Goal: Check status: Check status

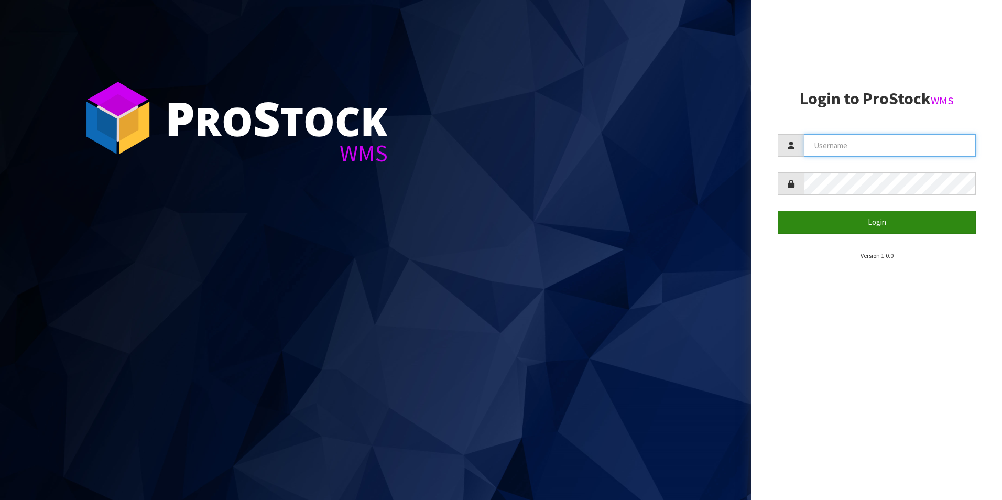
type input "OKAB"
click at [807, 221] on button "Login" at bounding box center [877, 222] width 198 height 23
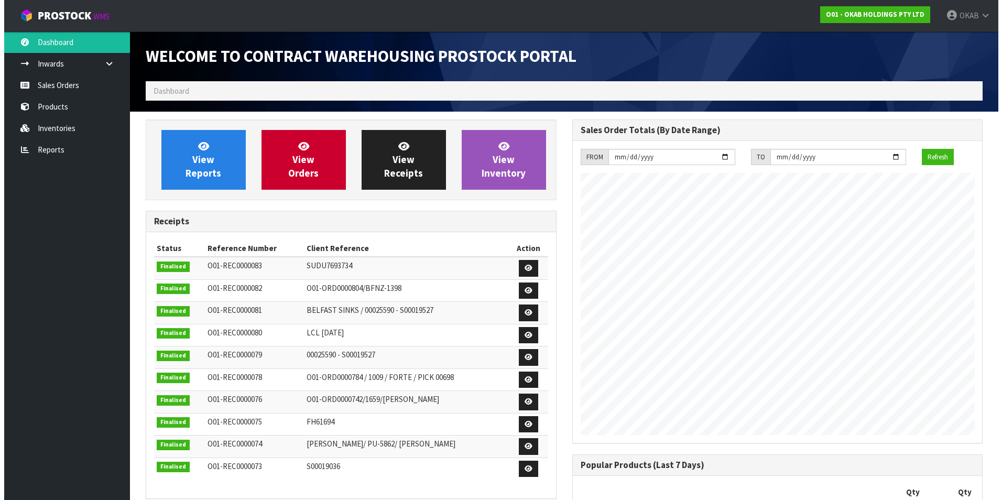
scroll to position [462, 426]
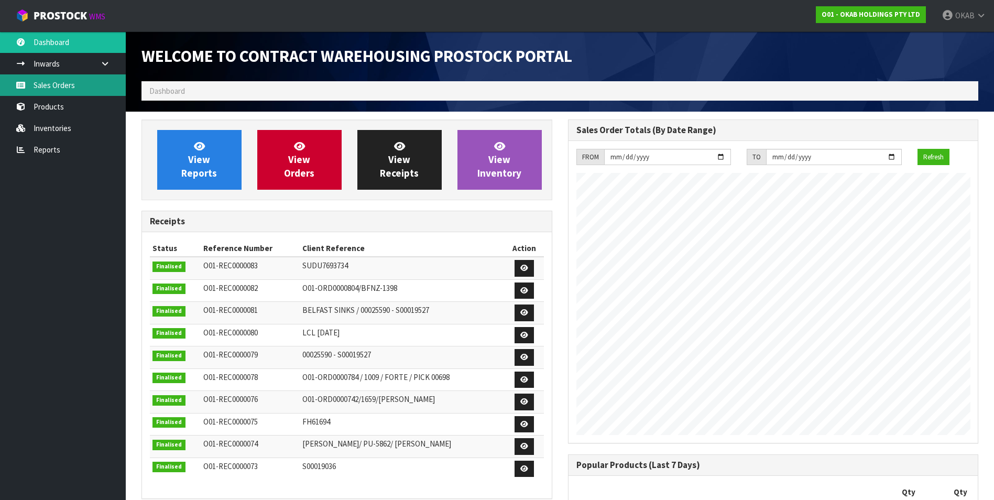
click at [65, 89] on link "Sales Orders" at bounding box center [63, 84] width 126 height 21
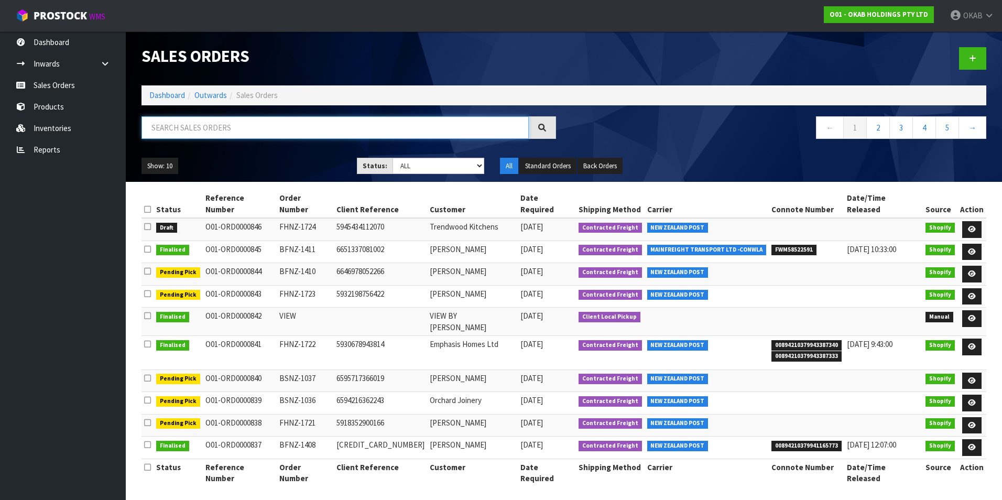
click at [199, 130] on input "text" at bounding box center [335, 127] width 387 height 23
type input "1723"
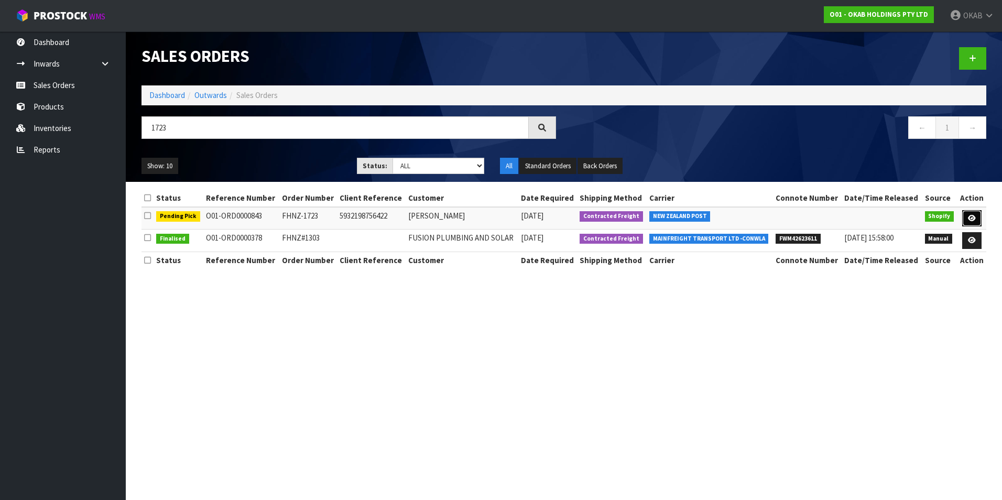
click at [972, 220] on icon at bounding box center [972, 218] width 8 height 7
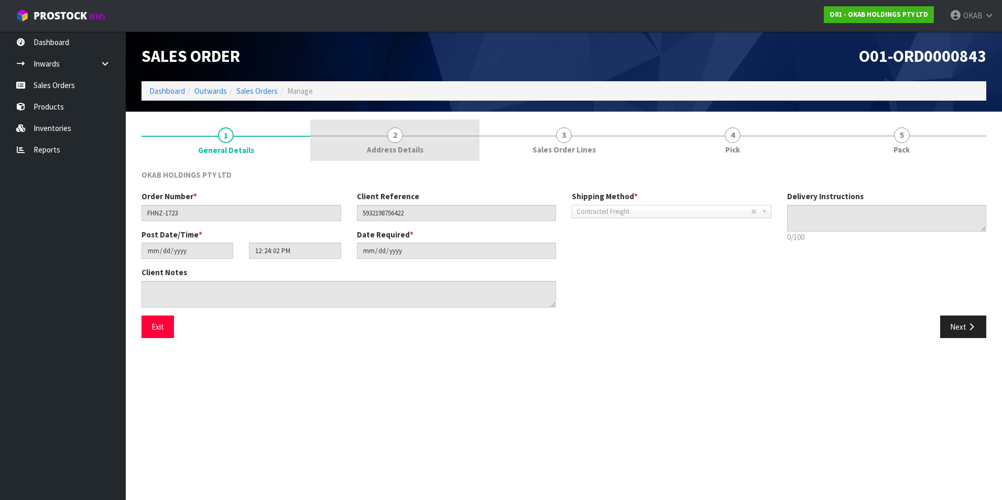
click at [393, 138] on span "2" at bounding box center [395, 135] width 16 height 16
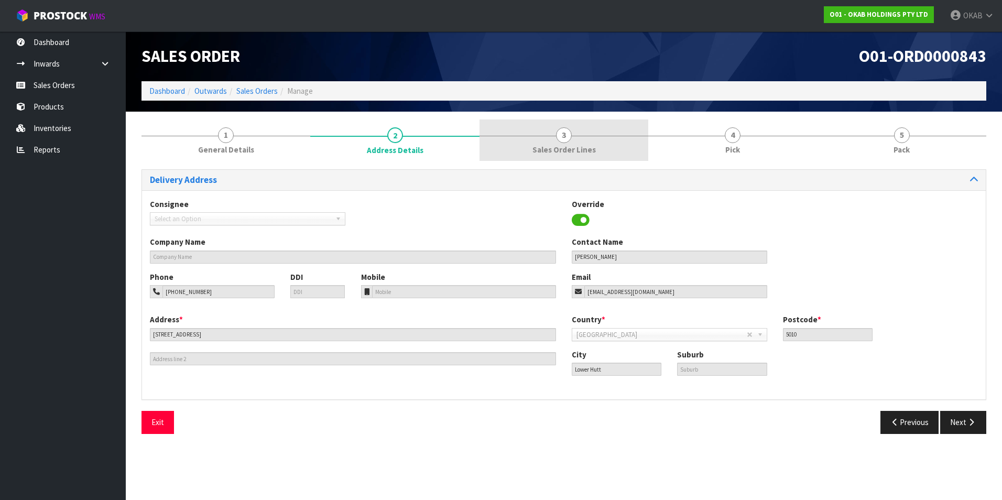
click at [573, 144] on link "3 Sales Order Lines" at bounding box center [564, 140] width 169 height 41
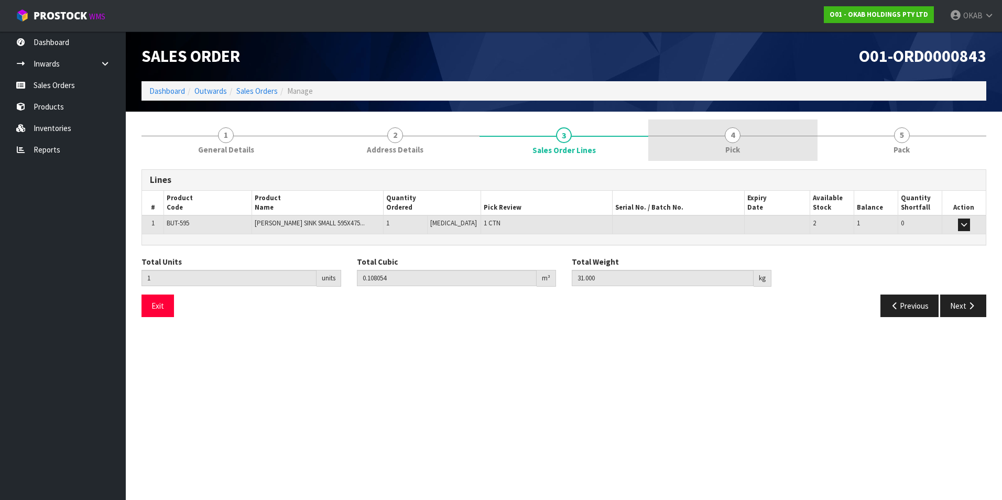
click at [728, 146] on span "Pick" at bounding box center [732, 149] width 15 height 11
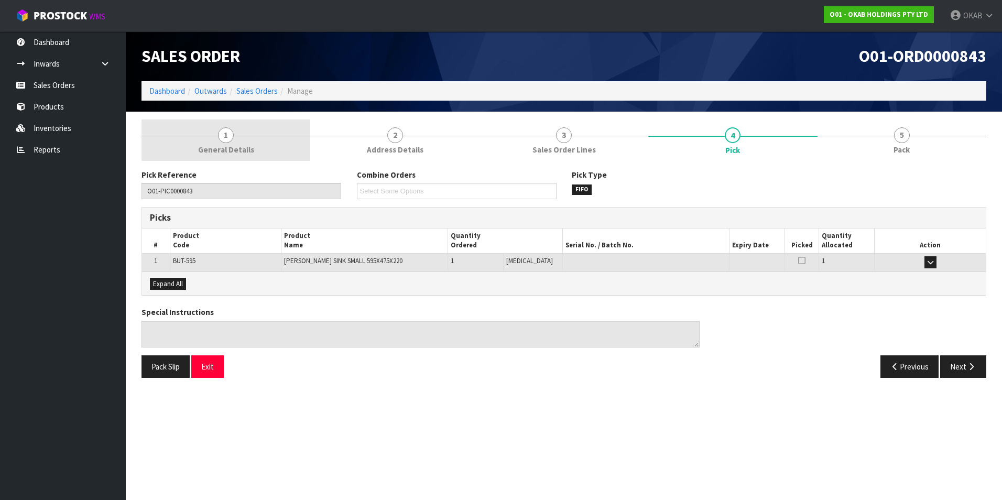
click at [232, 137] on span "1" at bounding box center [226, 135] width 16 height 16
